Goal: Information Seeking & Learning: Learn about a topic

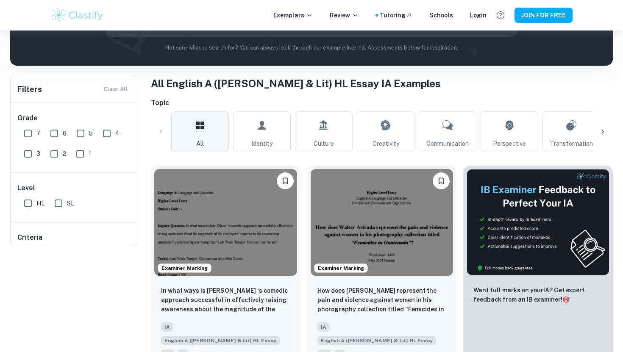
scroll to position [129, 0]
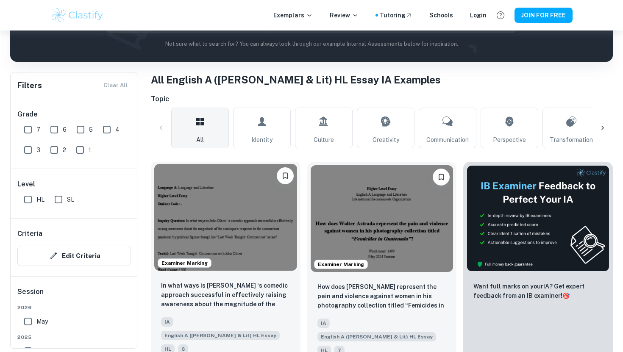
click at [166, 224] on img at bounding box center [225, 217] width 143 height 107
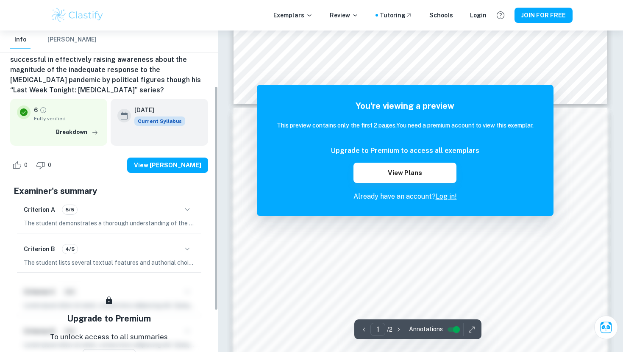
scroll to position [138, 0]
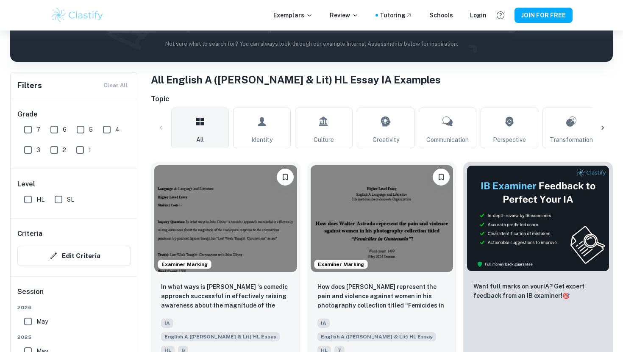
scroll to position [375, 0]
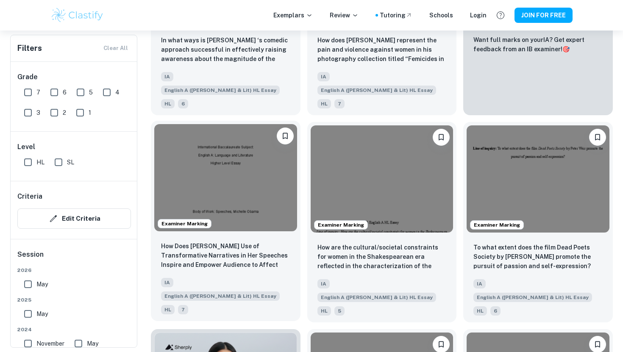
click at [263, 168] on img at bounding box center [225, 177] width 143 height 107
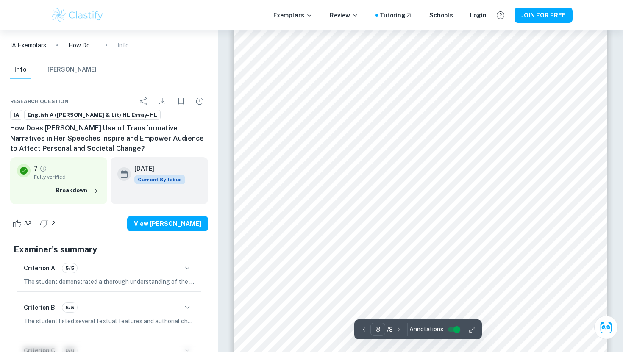
scroll to position [3545, 0]
type input "5"
